Goal: Transaction & Acquisition: Subscribe to service/newsletter

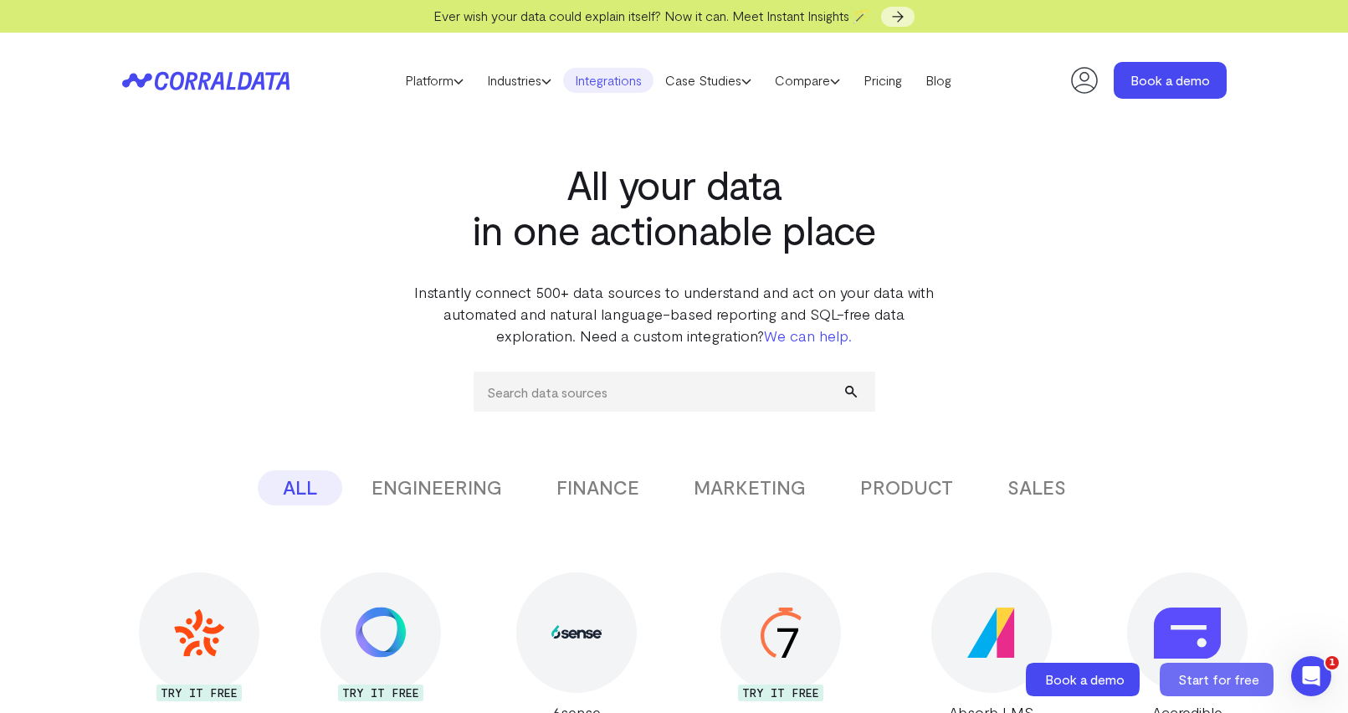
click at [1233, 686] on span "Start for free" at bounding box center [1218, 679] width 81 height 16
